Goal: Task Accomplishment & Management: Manage account settings

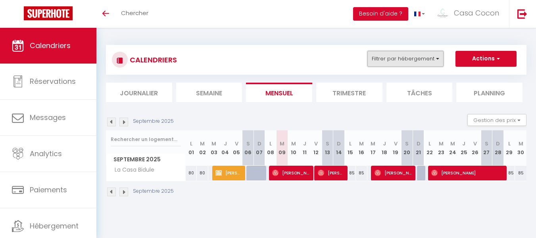
click at [438, 58] on button "Filtrer par hébergement" at bounding box center [406, 59] width 76 height 16
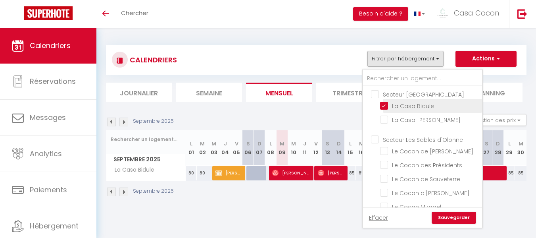
click at [384, 104] on input "La Casa Bidule" at bounding box center [429, 105] width 99 height 8
checkbox input "false"
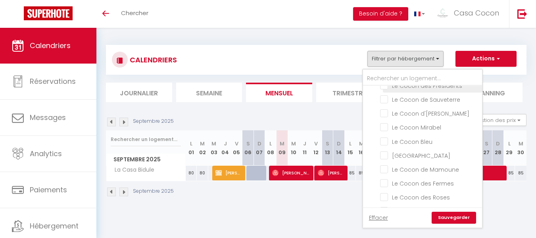
scroll to position [119, 0]
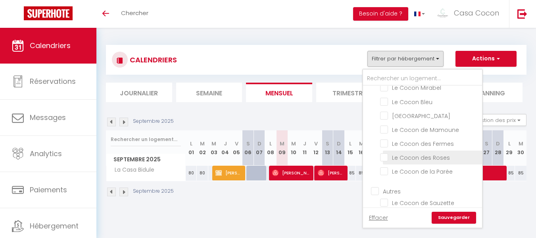
click at [385, 156] on input "Le Cocon des Roses" at bounding box center [429, 157] width 99 height 8
checkbox input "true"
checkbox input "false"
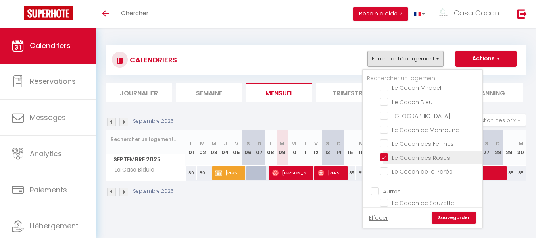
checkbox input "false"
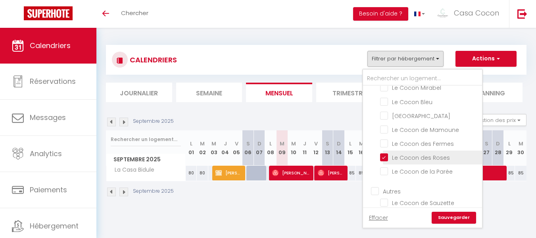
checkbox input "false"
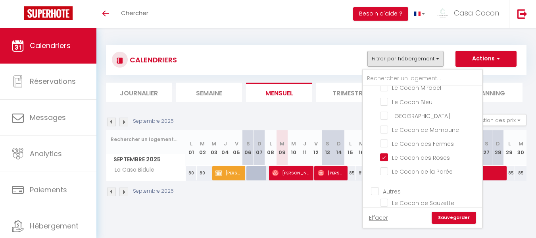
click at [452, 218] on link "Sauvegarder" at bounding box center [454, 218] width 44 height 12
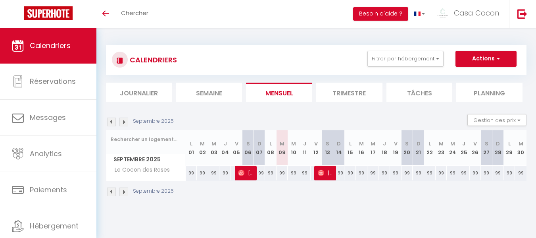
click at [346, 91] on li "Trimestre" at bounding box center [349, 92] width 66 height 19
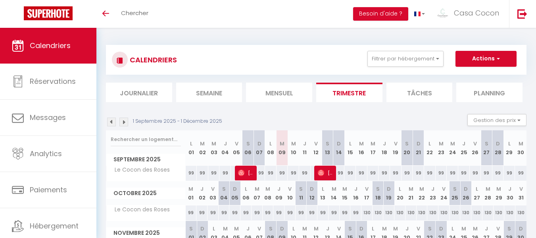
scroll to position [40, 0]
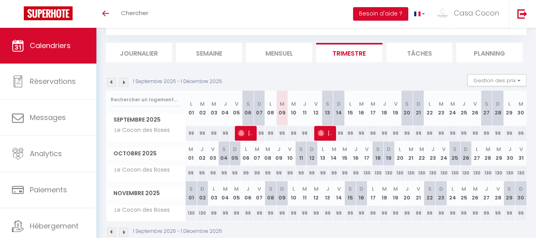
click at [282, 132] on div "99" at bounding box center [283, 133] width 12 height 15
type input "99"
type input "[DATE]"
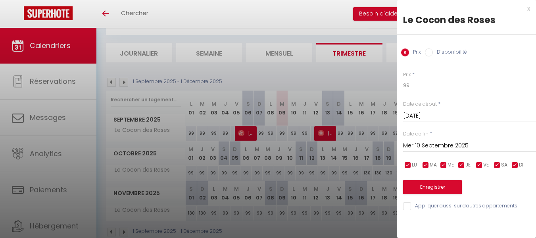
click at [434, 144] on input "Mer 10 Septembre 2025" at bounding box center [469, 146] width 133 height 10
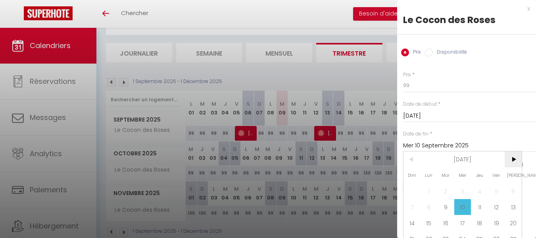
click at [514, 158] on span ">" at bounding box center [513, 159] width 17 height 16
click at [493, 222] on span "17" at bounding box center [496, 223] width 17 height 16
type input "Ven 17 Octobre 2025"
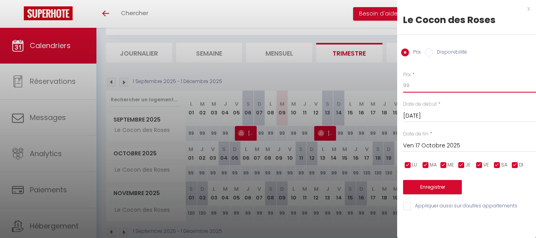
click at [411, 84] on input "99" at bounding box center [469, 85] width 133 height 14
type input "9"
type input "80"
click at [426, 186] on button "Enregistrer" at bounding box center [432, 187] width 59 height 14
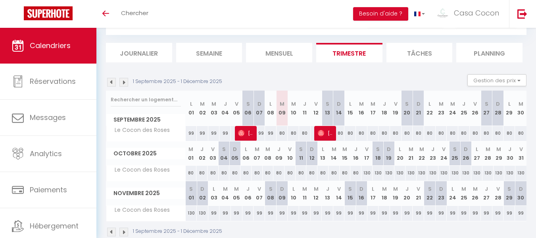
click at [367, 172] on div "130" at bounding box center [367, 173] width 11 height 15
type input "130"
type input "Ven 17 Octobre 2025"
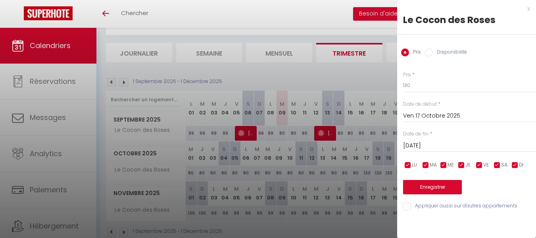
click at [459, 145] on input "[DATE]" at bounding box center [469, 146] width 133 height 10
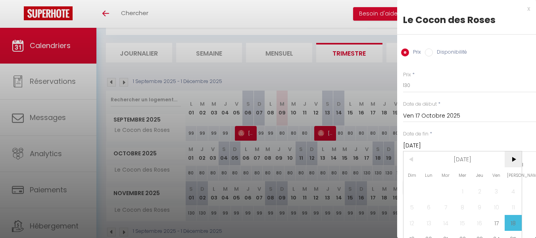
click at [515, 158] on span ">" at bounding box center [513, 159] width 17 height 16
click at [411, 206] on span "2" at bounding box center [412, 207] width 17 height 16
type input "Dim 02 Novembre 2025"
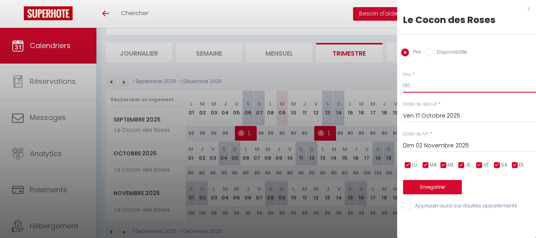
click at [413, 85] on input "130" at bounding box center [469, 85] width 133 height 14
type input "1"
type input "90"
click at [428, 184] on button "Enregistrer" at bounding box center [432, 187] width 59 height 14
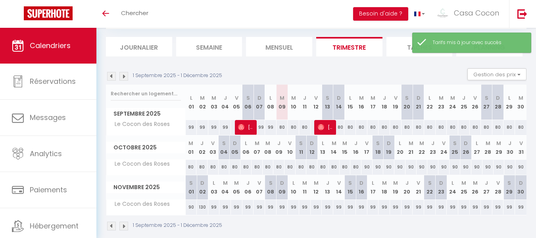
scroll to position [56, 0]
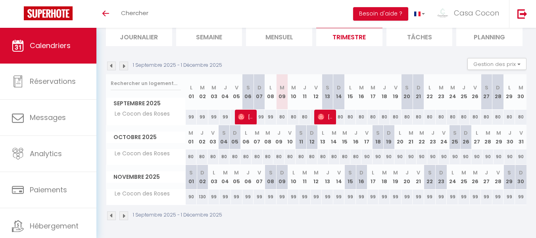
click at [203, 197] on div "130" at bounding box center [203, 196] width 12 height 15
type input "130"
type input "Dim 02 Novembre 2025"
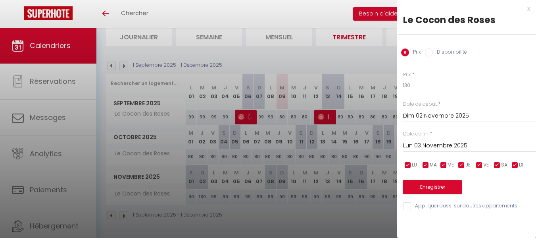
click at [416, 143] on input "Lun 03 Novembre 2025" at bounding box center [469, 146] width 133 height 10
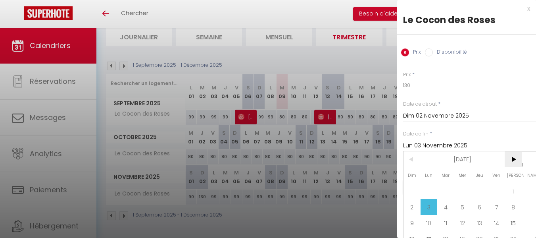
click at [515, 157] on span ">" at bounding box center [513, 159] width 17 height 16
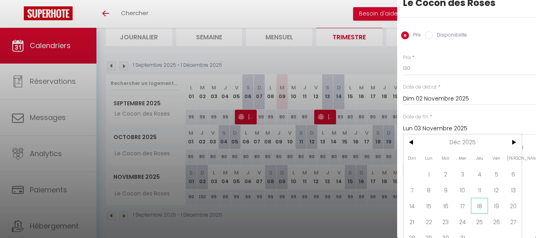
scroll to position [31, 0]
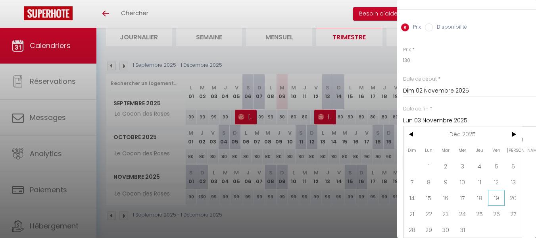
click at [496, 193] on span "19" at bounding box center [496, 198] width 17 height 16
type input "Ven 19 Décembre 2025"
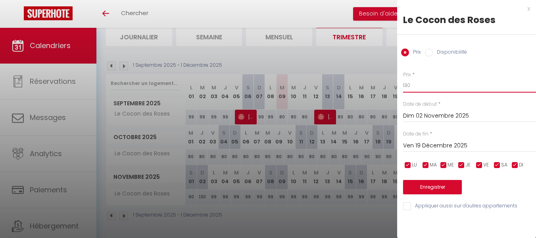
click at [414, 86] on input "130" at bounding box center [469, 85] width 133 height 14
type input "1"
type input "70"
click at [430, 187] on button "Enregistrer" at bounding box center [432, 187] width 59 height 14
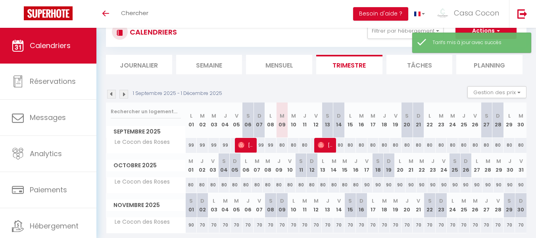
scroll to position [56, 0]
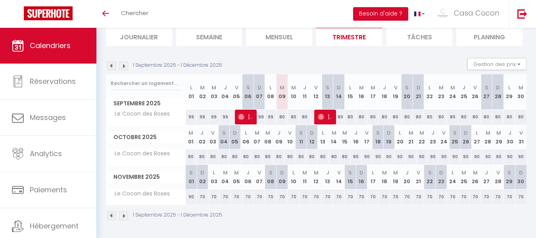
click at [123, 214] on img at bounding box center [124, 215] width 9 height 9
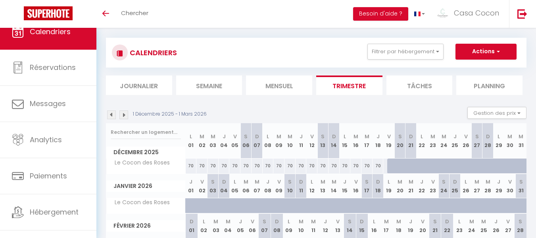
scroll to position [0, 0]
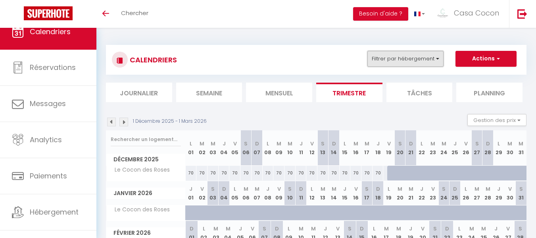
click at [437, 58] on button "Filtrer par hébergement" at bounding box center [406, 59] width 76 height 16
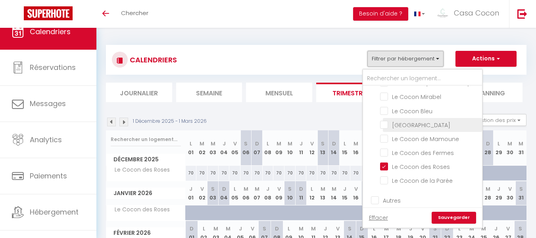
scroll to position [119, 0]
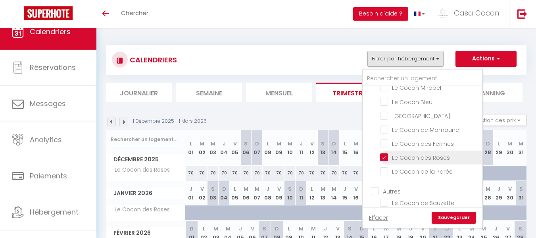
click at [384, 156] on input "Le Cocon des Roses" at bounding box center [429, 157] width 99 height 8
checkbox input "false"
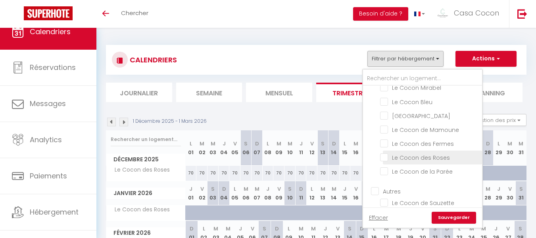
checkbox input "false"
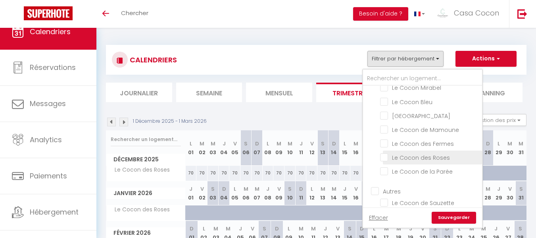
checkbox input "false"
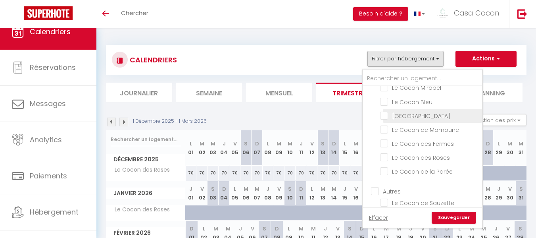
click at [383, 115] on input "[GEOGRAPHIC_DATA]" at bounding box center [429, 115] width 99 height 8
checkbox input "true"
checkbox input "false"
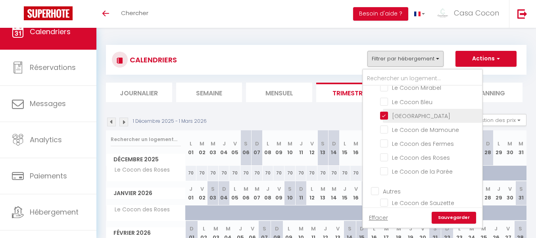
checkbox input "false"
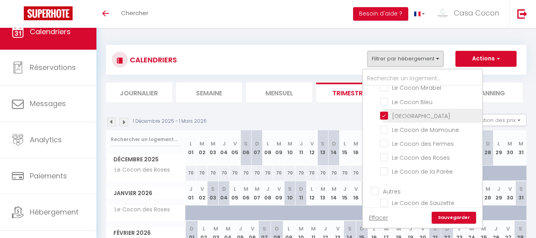
checkbox input "false"
click at [454, 219] on link "Sauvegarder" at bounding box center [454, 218] width 44 height 12
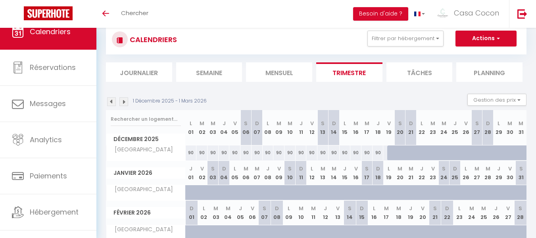
scroll to position [40, 0]
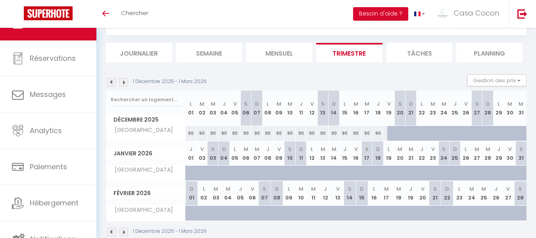
click at [110, 81] on img at bounding box center [111, 82] width 9 height 9
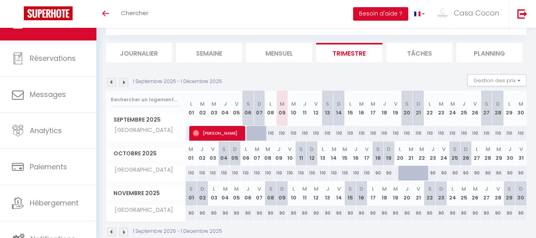
click at [376, 173] on div "90" at bounding box center [378, 173] width 11 height 15
type input "90"
type input "[DATE]"
type input "Dim 19 Octobre 2025"
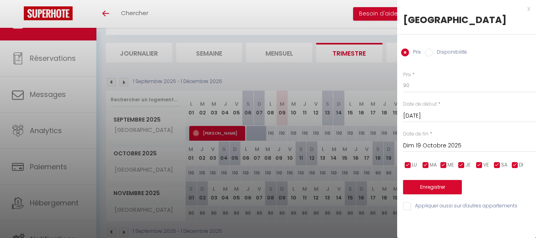
click at [376, 76] on div at bounding box center [268, 119] width 536 height 238
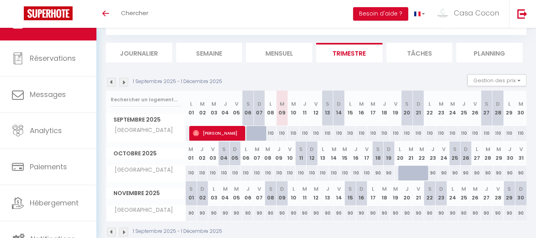
click at [281, 133] on div "110" at bounding box center [283, 133] width 12 height 15
type input "110"
type input "[DATE]"
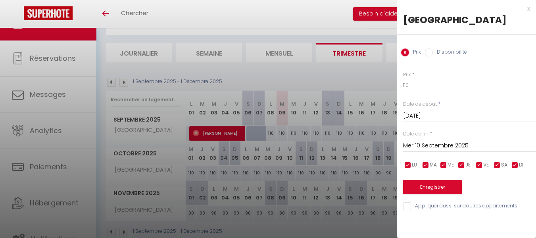
click at [426, 141] on input "Mer 10 Septembre 2025" at bounding box center [469, 146] width 133 height 10
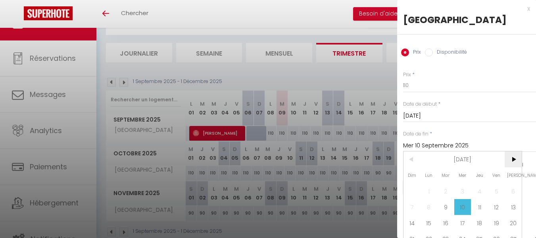
click at [514, 160] on span ">" at bounding box center [513, 159] width 17 height 16
click at [409, 205] on span "2" at bounding box center [412, 207] width 17 height 16
type input "Dim 02 Novembre 2025"
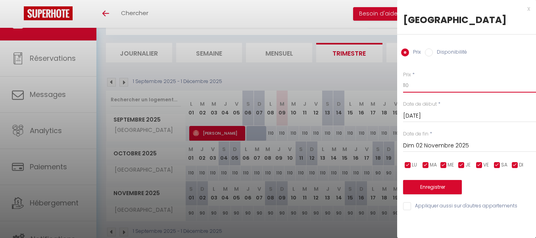
click at [411, 86] on input "110" at bounding box center [469, 85] width 133 height 14
type input "100"
click at [430, 187] on button "Enregistrer" at bounding box center [432, 187] width 59 height 14
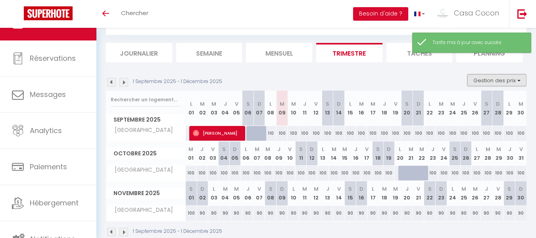
click at [520, 81] on button "Gestion des prix" at bounding box center [497, 80] width 59 height 12
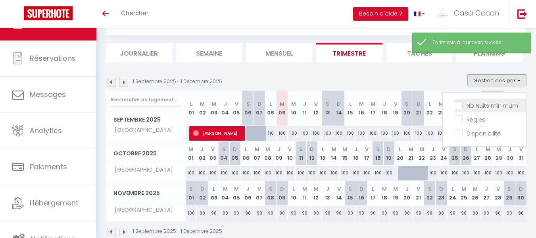
click at [459, 106] on input "Nb Nuits minimum" at bounding box center [490, 105] width 71 height 8
checkbox input "true"
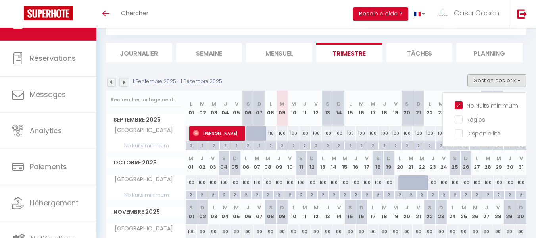
click at [367, 74] on div "1 Septembre 2025 - 1 Décembre 2025 Gestion des prix Nb Nuits minimum Règles Dis…" at bounding box center [316, 82] width 421 height 16
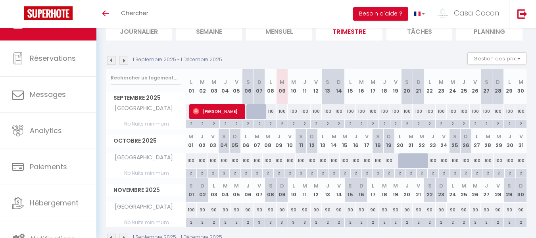
scroll to position [79, 0]
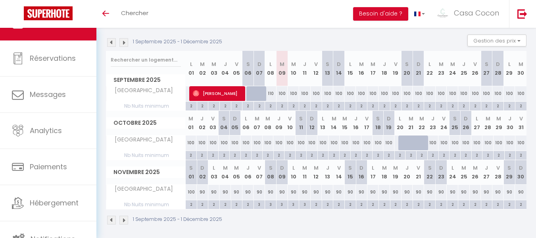
click at [124, 41] on img at bounding box center [124, 42] width 9 height 9
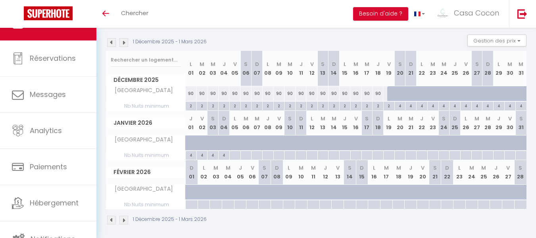
scroll to position [40, 0]
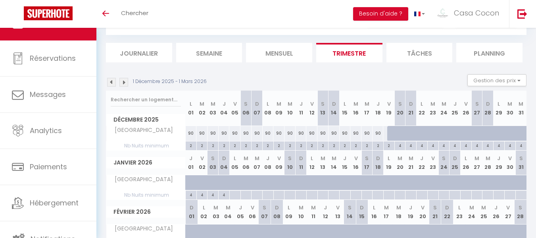
click at [112, 82] on img at bounding box center [111, 82] width 9 height 9
